Goal: Register for event/course

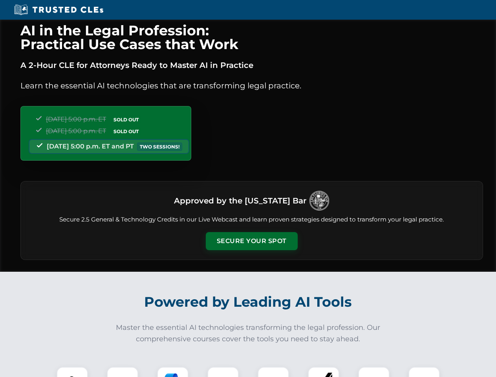
click at [251, 241] on button "Secure Your Spot" at bounding box center [252, 241] width 92 height 18
click at [72, 372] on img at bounding box center [72, 382] width 23 height 23
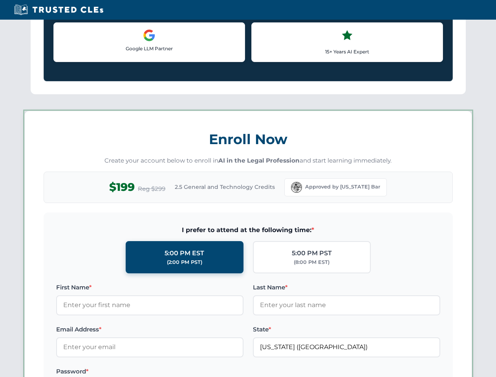
click at [173, 372] on label "Password *" at bounding box center [149, 370] width 187 height 9
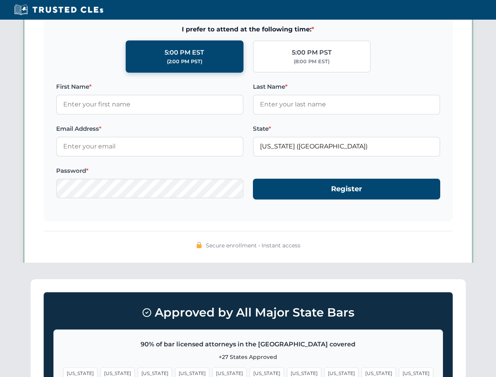
click at [361, 372] on span "[US_STATE]" at bounding box center [378, 372] width 34 height 11
